Goal: Task Accomplishment & Management: Complete application form

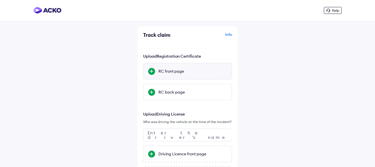
click at [195, 73] on div "RC front page" at bounding box center [192, 71] width 69 height 6
click at [0, 0] on input "RC front page" at bounding box center [0, 0] width 0 height 0
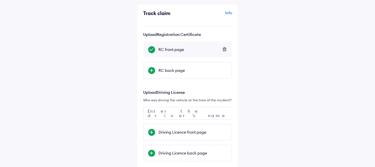
scroll to position [28, 0]
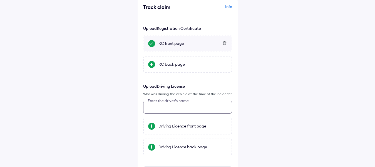
click at [170, 107] on input "text" at bounding box center [187, 107] width 89 height 13
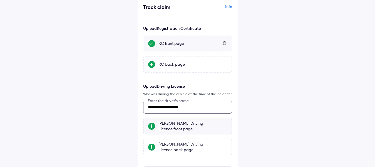
type input "**********"
click at [185, 126] on div "vani kaliyaperumal's Driving Licence front page" at bounding box center [192, 125] width 69 height 11
click at [0, 0] on input "vani kaliyaperumal's Driving Licence front page" at bounding box center [0, 0] width 0 height 0
click at [187, 146] on div "vani kaliyaperumal's Driving Licence back page" at bounding box center [192, 146] width 69 height 11
click at [0, 0] on input "vani kaliyaperumal's Driving Licence back page" at bounding box center [0, 0] width 0 height 0
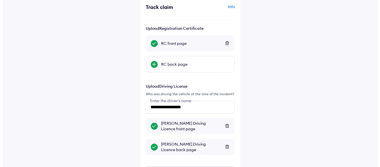
scroll to position [57, 0]
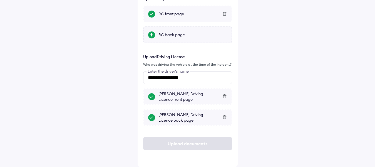
click at [173, 35] on div "RC back page" at bounding box center [192, 35] width 69 height 6
click at [0, 0] on input "RC back page" at bounding box center [0, 0] width 0 height 0
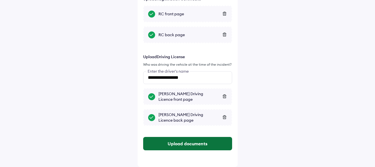
click at [187, 145] on button "Upload documents" at bounding box center [187, 143] width 89 height 13
